Goal: Task Accomplishment & Management: Use online tool/utility

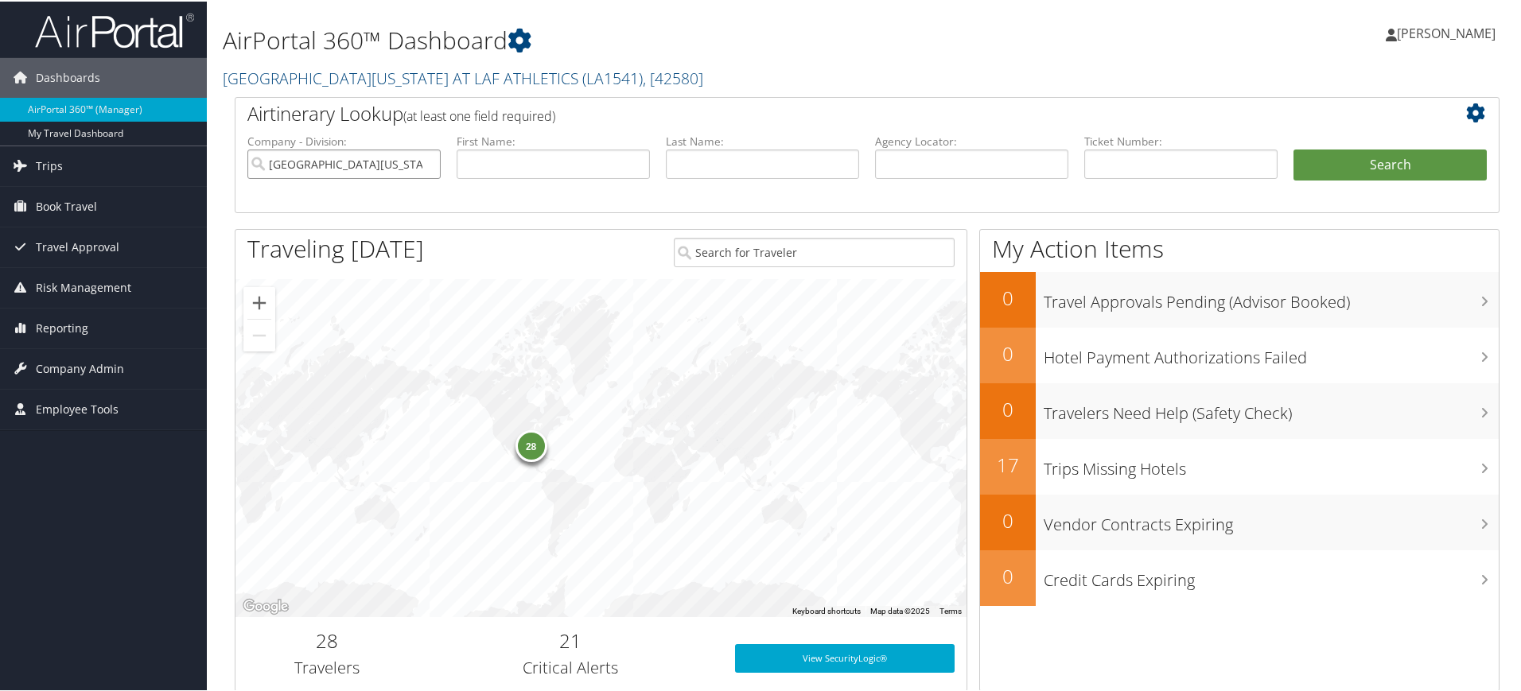
click at [423, 162] on input "[GEOGRAPHIC_DATA][US_STATE] AT LAF ATHLETICS" at bounding box center [343, 162] width 193 height 29
click at [486, 156] on input "text" at bounding box center [553, 162] width 193 height 29
type input "li"
type input "[PERSON_NAME]"
click at [1293, 148] on button "Search" at bounding box center [1389, 164] width 193 height 32
